Goal: Find specific page/section: Find specific page/section

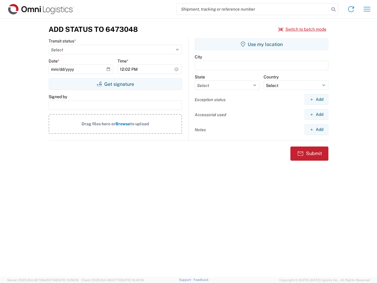
click at [253, 9] on input "search" at bounding box center [253, 9] width 153 height 11
click at [334, 9] on icon at bounding box center [333, 9] width 8 height 8
click at [351, 9] on icon at bounding box center [350, 8] width 9 height 9
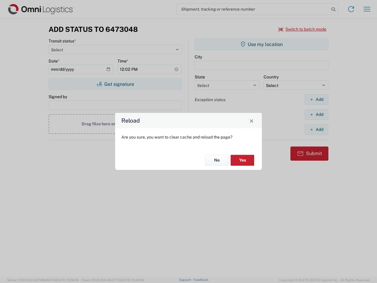
click at [367, 9] on div "Reload Are you sure, you want to clear cache and reload the page? No Yes" at bounding box center [188, 141] width 377 height 283
click at [303, 29] on div "Reload Are you sure, you want to clear cache and reload the page? No Yes" at bounding box center [188, 141] width 377 height 283
click at [115, 84] on div "Reload Are you sure, you want to clear cache and reload the page? No Yes" at bounding box center [188, 141] width 377 height 283
click at [262, 44] on div "Reload Are you sure, you want to clear cache and reload the page? No Yes" at bounding box center [188, 141] width 377 height 283
click at [316, 99] on div "Reload Are you sure, you want to clear cache and reload the page? No Yes" at bounding box center [188, 141] width 377 height 283
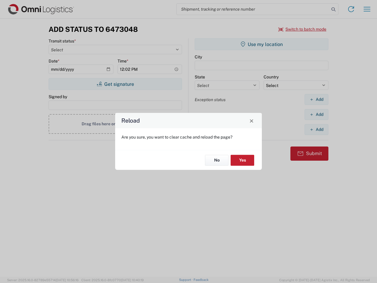
click at [316, 114] on div "Reload Are you sure, you want to clear cache and reload the page? No Yes" at bounding box center [188, 141] width 377 height 283
click at [316, 129] on div "Reload Are you sure, you want to clear cache and reload the page? No Yes" at bounding box center [188, 141] width 377 height 283
